Goal: Information Seeking & Learning: Learn about a topic

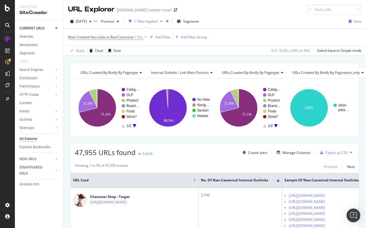
scroll to position [111, 0]
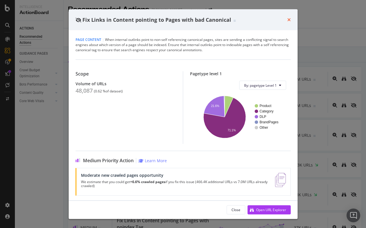
click at [290, 18] on icon "times" at bounding box center [288, 19] width 3 height 5
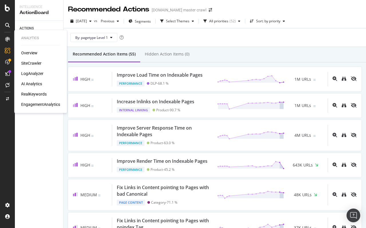
click at [33, 94] on div "RealKeywords" at bounding box center [33, 94] width 25 height 6
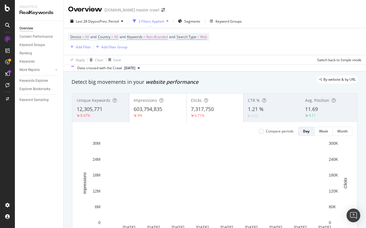
scroll to position [5, 0]
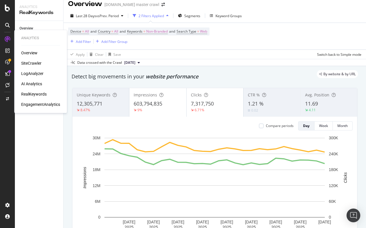
click at [34, 95] on div "RealKeywords" at bounding box center [33, 94] width 25 height 6
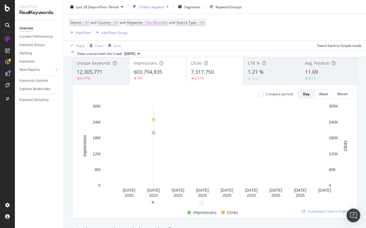
scroll to position [27, 0]
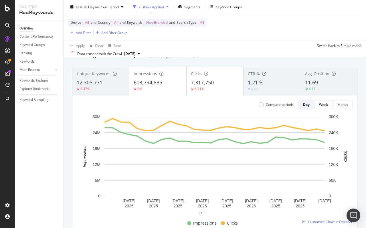
click at [157, 89] on div "9%" at bounding box center [157, 88] width 48 height 5
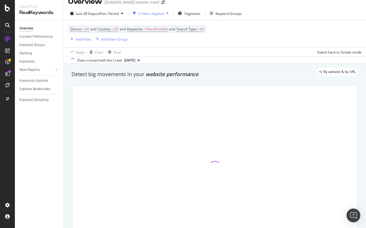
scroll to position [7, 0]
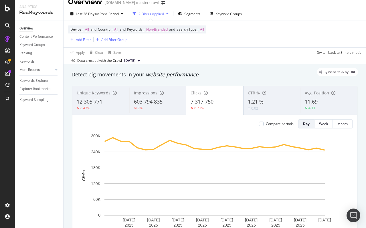
click at [152, 104] on span "603,794,835" at bounding box center [148, 101] width 29 height 7
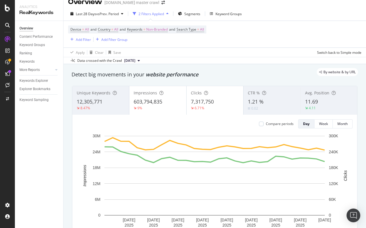
click at [212, 97] on div "Clicks 7,317,750 6.71%" at bounding box center [214, 100] width 57 height 26
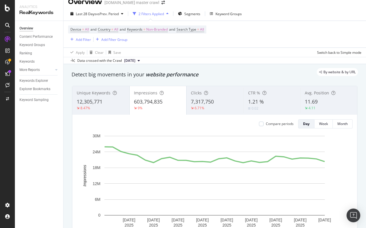
click at [193, 105] on span "7,317,750" at bounding box center [202, 101] width 23 height 7
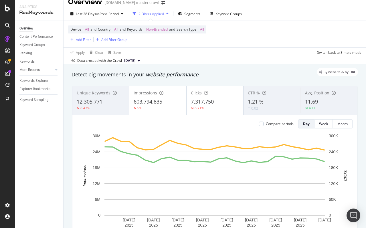
click at [143, 108] on div "9%" at bounding box center [140, 107] width 14 height 5
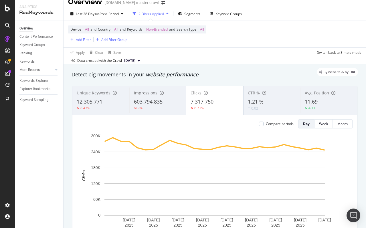
click at [157, 103] on span "603,794,835" at bounding box center [148, 101] width 29 height 7
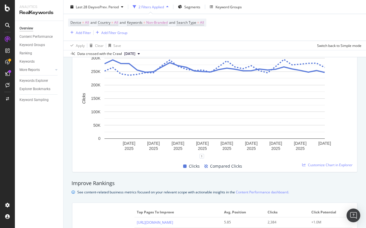
scroll to position [239, 0]
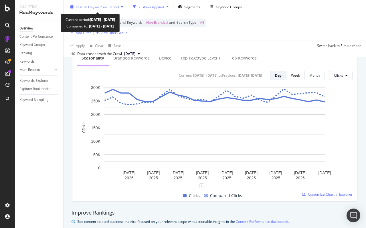
click at [113, 6] on span "vs Prev. Period" at bounding box center [107, 6] width 23 height 5
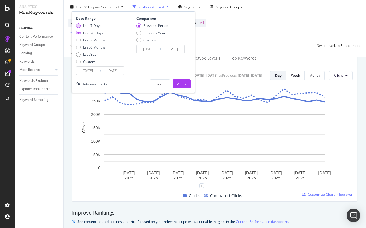
click at [97, 27] on div "Last 7 Days" at bounding box center [92, 25] width 18 height 5
type input "2025/09/27"
type input "2025/09/20"
type input "2025/09/26"
click at [145, 33] on div "Previous Year" at bounding box center [154, 32] width 22 height 5
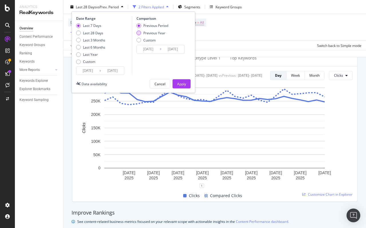
type input "2024/09/28"
type input "2024/10/04"
click at [184, 83] on div "Apply" at bounding box center [181, 83] width 9 height 5
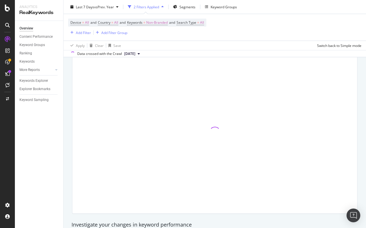
scroll to position [29, 0]
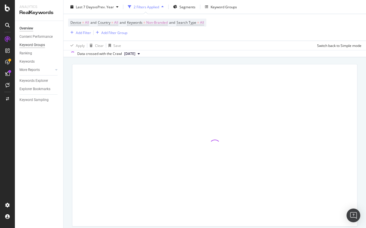
click at [41, 47] on div "Keyword Groups" at bounding box center [31, 45] width 25 height 6
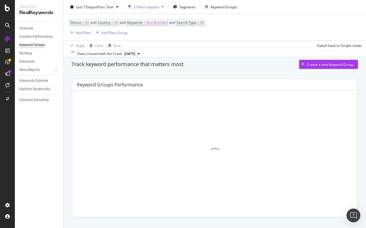
scroll to position [22, 0]
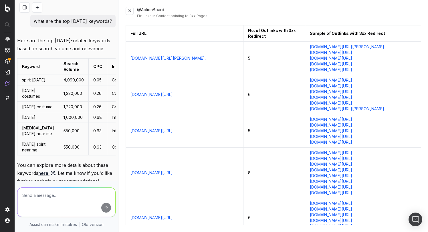
scroll to position [266, 0]
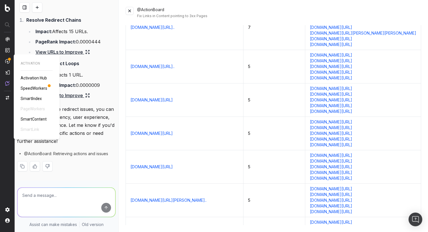
click at [42, 118] on span "SmartContent" at bounding box center [34, 119] width 26 height 5
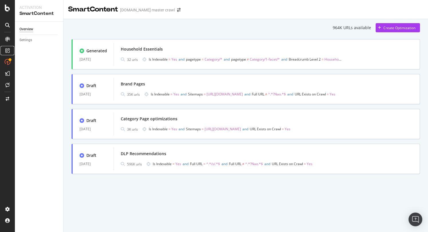
click at [6, 49] on icon at bounding box center [7, 50] width 5 height 5
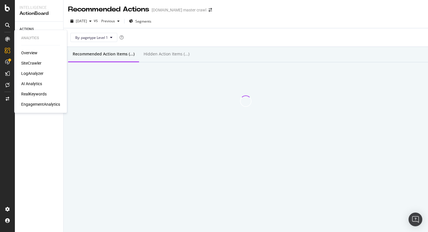
click at [27, 56] on div "Overview SiteCrawler LogAnalyzer AI Analytics RealKeywords EngagementAnalytics" at bounding box center [40, 78] width 39 height 57
click at [27, 54] on div "Overview" at bounding box center [29, 53] width 16 height 6
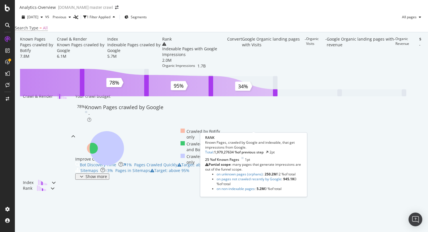
scroll to position [18, 0]
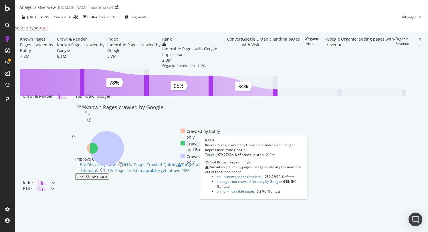
click at [227, 57] on div "Indexable Pages with Google Impressions" at bounding box center [194, 51] width 65 height 11
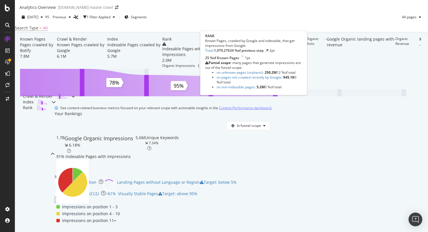
scroll to position [228, 0]
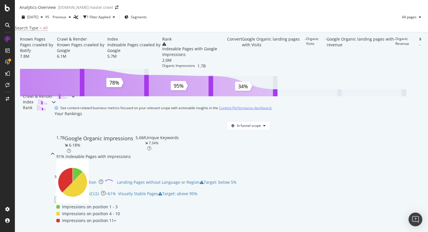
click at [221, 174] on div "Improve Rankings" at bounding box center [163, 177] width 217 height 6
click at [261, 123] on span "In funnel scope" at bounding box center [249, 125] width 24 height 5
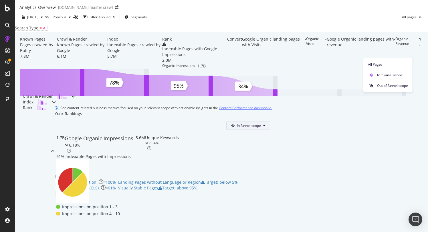
click at [275, 117] on div "In funnel scope 1.7B Google Organic Impressions 6.18% 91% Indexable Pages with …" at bounding box center [163, 176] width 223 height 118
click at [65, 195] on div "Show more" at bounding box center [75, 194] width 21 height 5
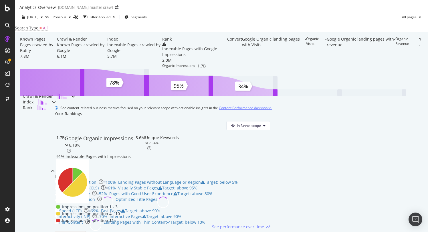
scroll to position [194, 0]
click at [264, 224] on span "See performance over time" at bounding box center [238, 227] width 52 height 6
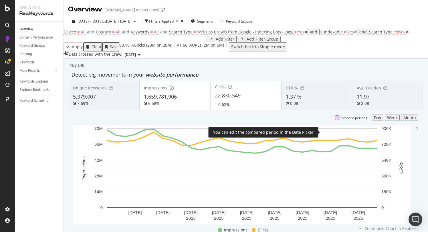
click at [334, 120] on div at bounding box center [336, 117] width 5 height 5
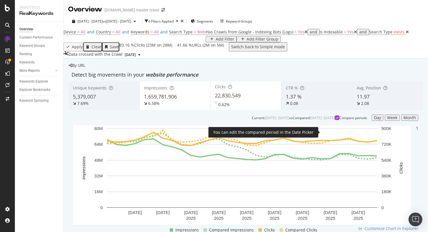
click at [336, 119] on icon at bounding box center [337, 117] width 3 height 3
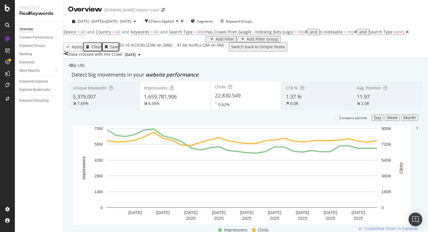
click at [298, 100] on span "1.37 %" at bounding box center [294, 96] width 16 height 7
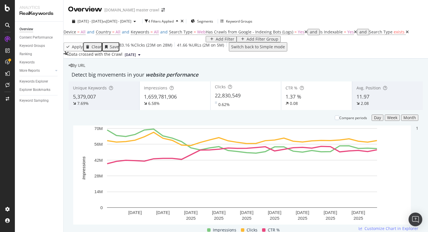
click at [123, 106] on div "7.69%" at bounding box center [104, 104] width 62 height 6
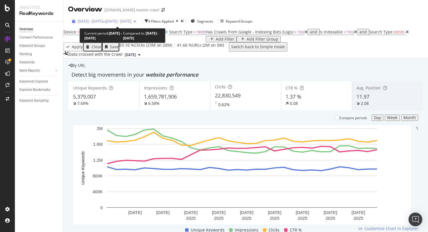
click at [120, 21] on span "vs 2025 Aug. 26th - Sep. 24th" at bounding box center [117, 21] width 29 height 5
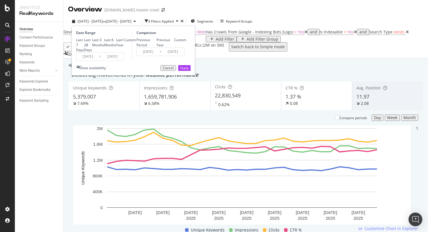
click at [84, 40] on div "Last 7 Days" at bounding box center [80, 44] width 8 height 15
type input "2025/09/28"
type input "2025/10/04"
click at [156, 47] on div "Previous Year" at bounding box center [156, 42] width 0 height 10
type input "2024/09/29"
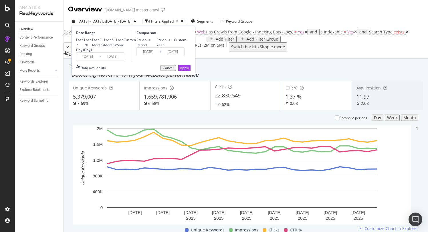
type input "2024/10/05"
click at [180, 70] on div "Apply" at bounding box center [184, 67] width 9 height 5
